Goal: Contribute content

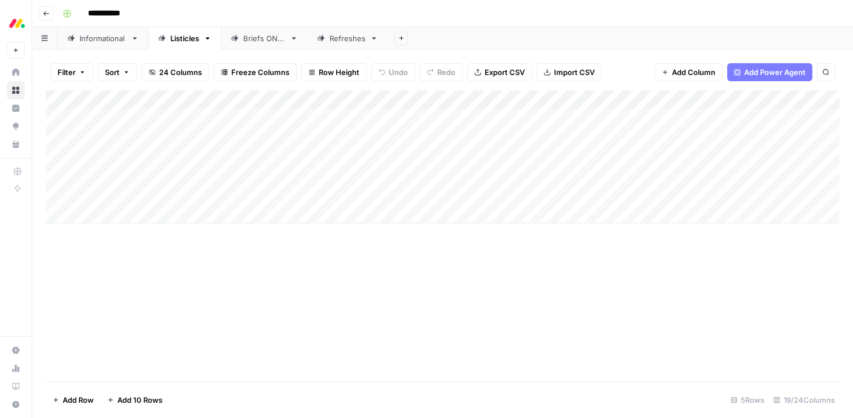
click at [107, 43] on link "Informational" at bounding box center [103, 38] width 91 height 23
click at [184, 38] on div "Listicles" at bounding box center [184, 38] width 29 height 11
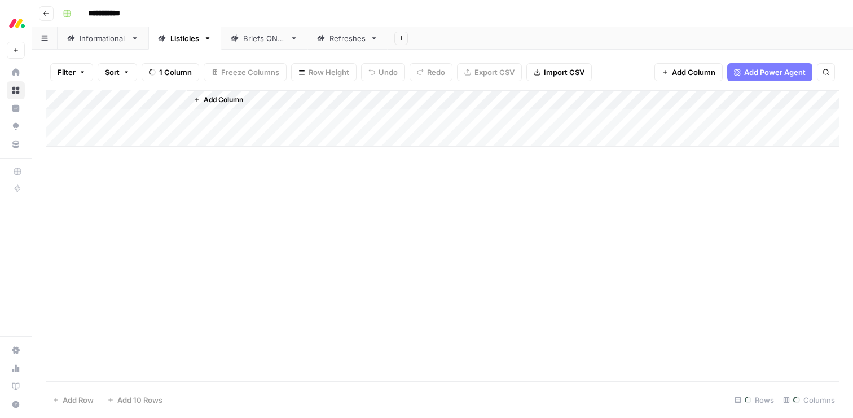
click at [263, 34] on div "Briefs ONLY" at bounding box center [264, 38] width 42 height 11
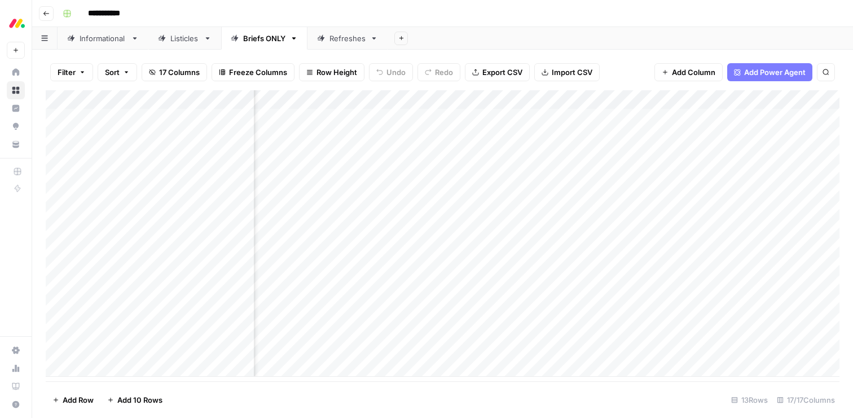
scroll to position [0, 284]
click at [451, 136] on div "Add Column" at bounding box center [442, 233] width 793 height 286
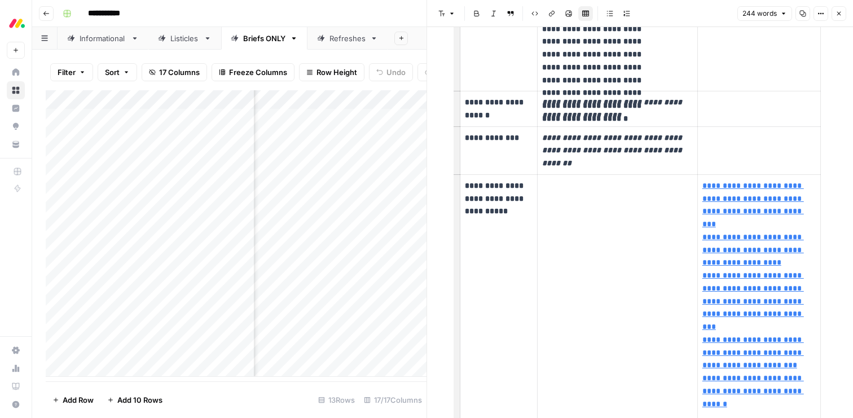
scroll to position [436, 0]
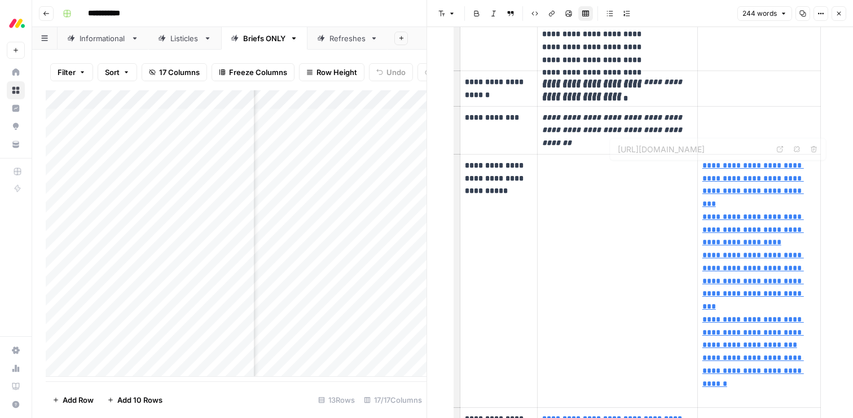
type input "[URL][DOMAIN_NAME]"
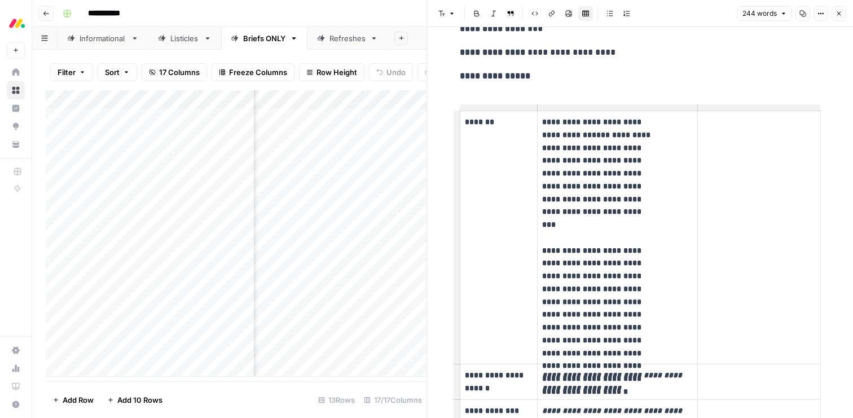
scroll to position [0, 0]
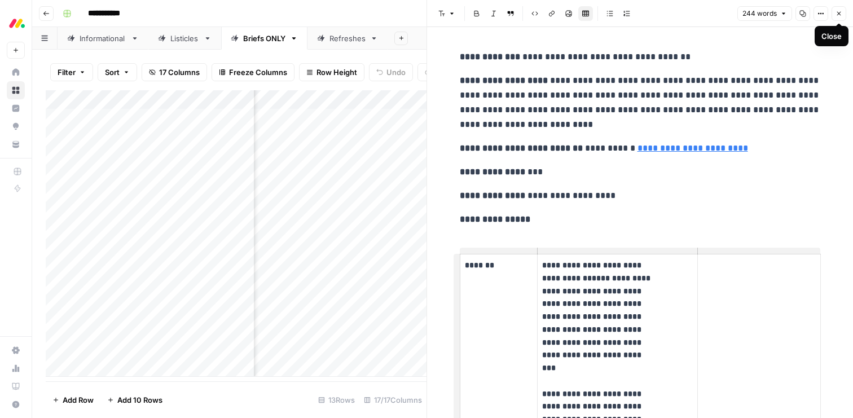
click at [838, 14] on icon "button" at bounding box center [838, 13] width 7 height 7
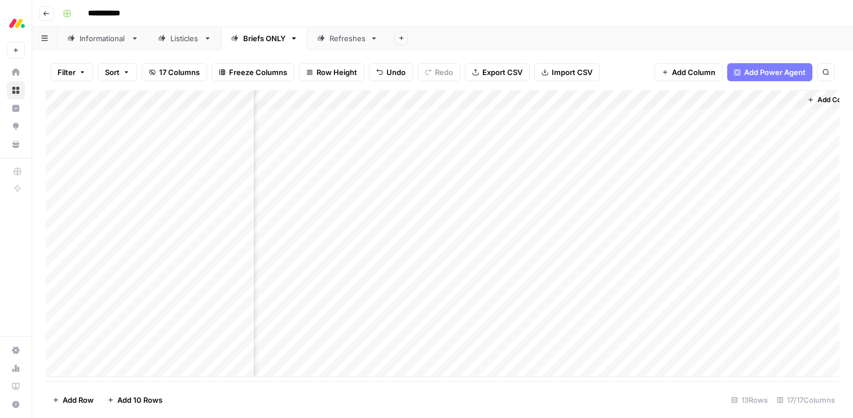
scroll to position [0, 1077]
